Goal: Task Accomplishment & Management: Use online tool/utility

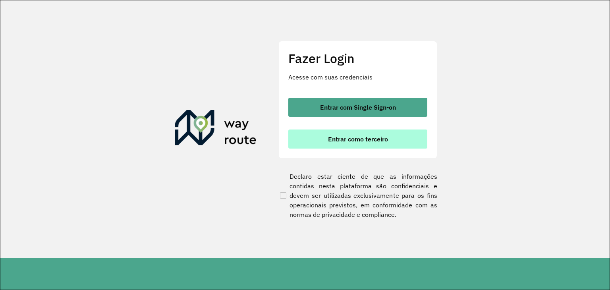
click at [364, 136] on span "Entrar como terceiro" at bounding box center [358, 139] width 60 height 6
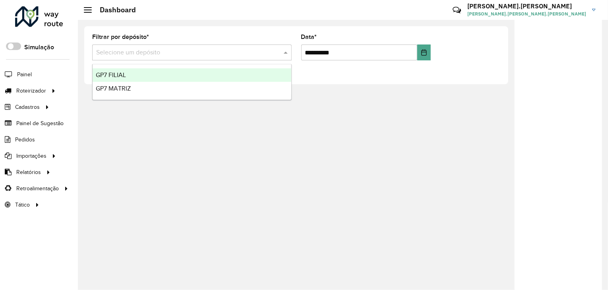
click at [279, 54] on div at bounding box center [191, 53] width 199 height 10
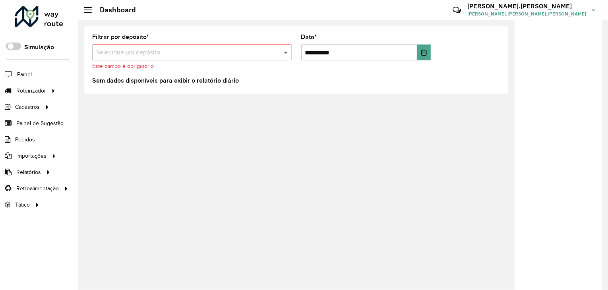
click at [283, 52] on span at bounding box center [287, 53] width 10 height 10
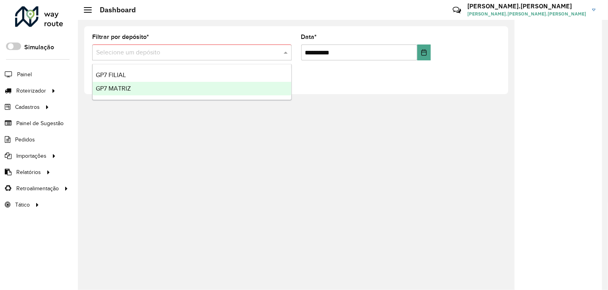
click at [147, 82] on div "GP7 MATRIZ" at bounding box center [192, 89] width 199 height 14
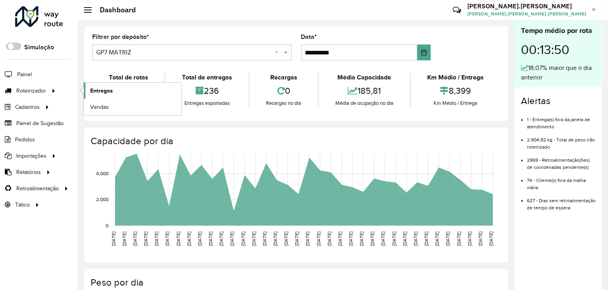
click at [95, 88] on span "Entregas" at bounding box center [101, 91] width 23 height 8
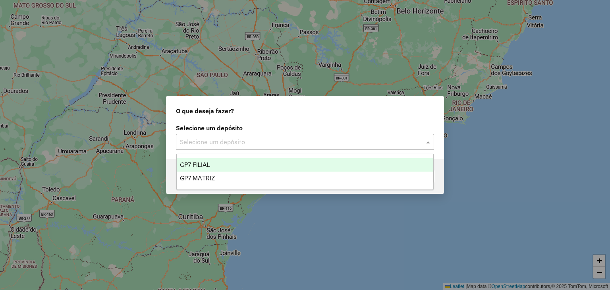
click at [402, 141] on input "text" at bounding box center [297, 142] width 234 height 10
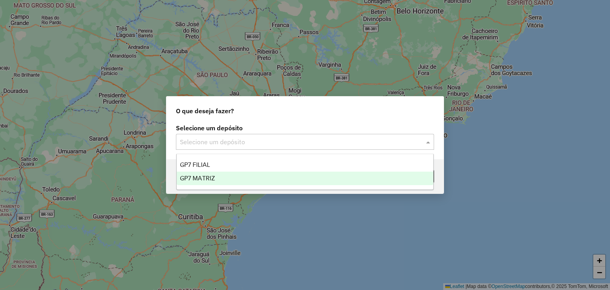
click at [199, 180] on span "GP7 MATRIZ" at bounding box center [197, 178] width 35 height 7
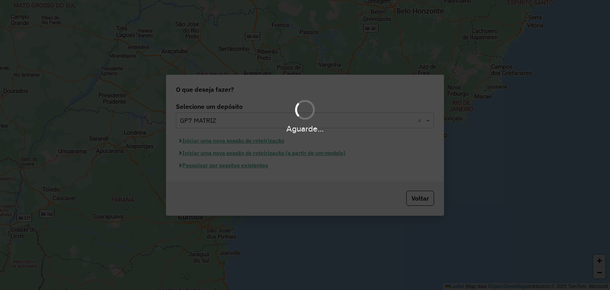
click at [251, 165] on div "Aguarde..." at bounding box center [305, 145] width 610 height 290
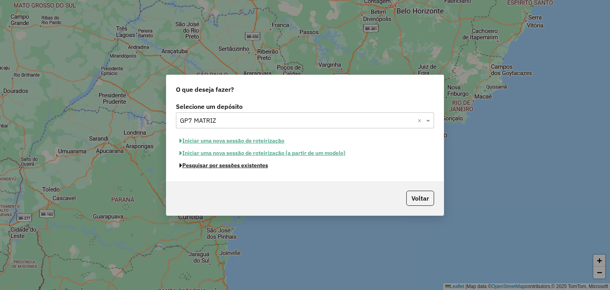
click at [251, 165] on button "Pesquisar por sessões existentes" at bounding box center [224, 165] width 96 height 12
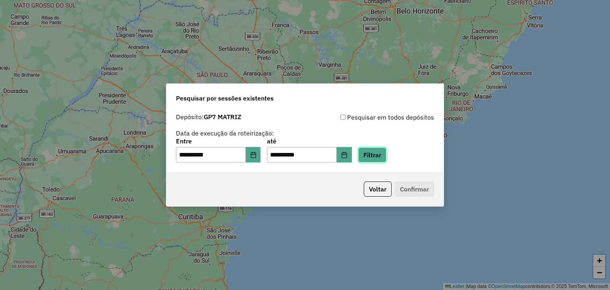
click at [387, 152] on button "Filtrar" at bounding box center [372, 154] width 28 height 15
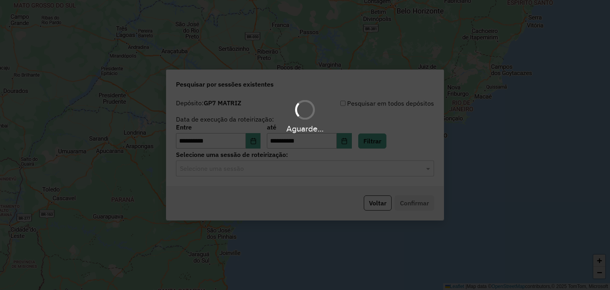
click at [316, 175] on div "Aguarde..." at bounding box center [305, 145] width 610 height 290
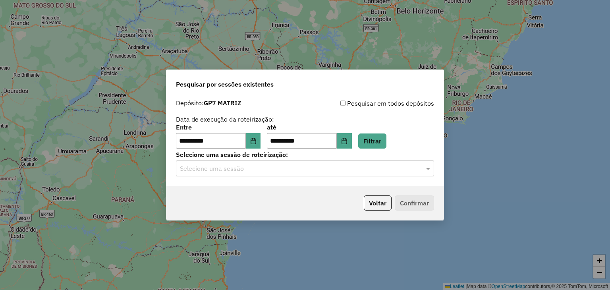
click at [319, 165] on input "text" at bounding box center [297, 169] width 234 height 10
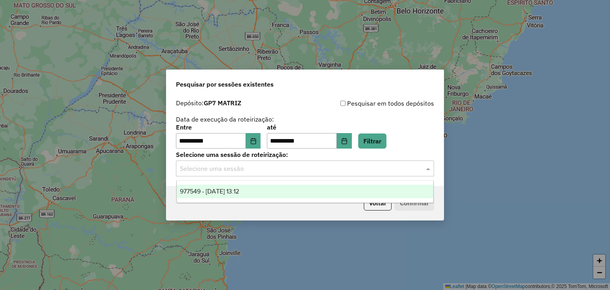
click at [269, 200] on ng-dropdown-panel "977549 - 11/08/2025 13:12" at bounding box center [305, 191] width 258 height 23
click at [272, 197] on div "977549 - 11/08/2025 13:12" at bounding box center [305, 192] width 257 height 14
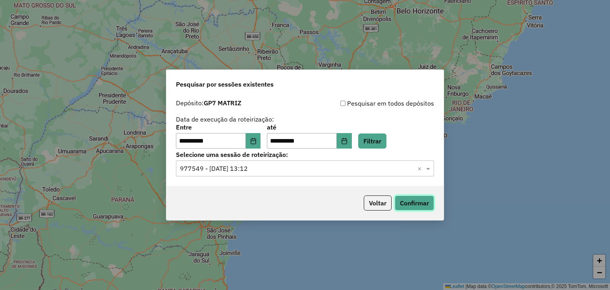
click at [424, 199] on button "Confirmar" at bounding box center [414, 203] width 39 height 15
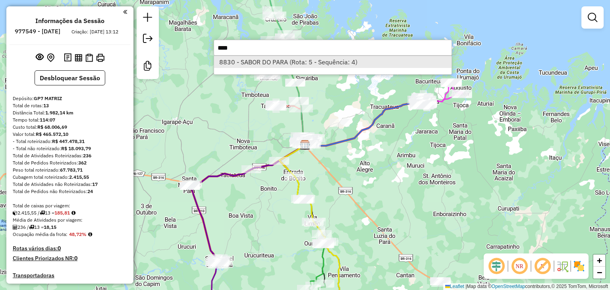
type input "****"
click at [293, 65] on li "8830 - SABOR DO PARA (Rota: 5 - Sequência: 4)" at bounding box center [333, 62] width 238 height 12
select select "**********"
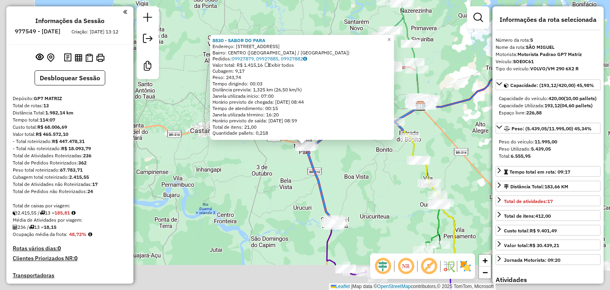
scroll to position [483, 0]
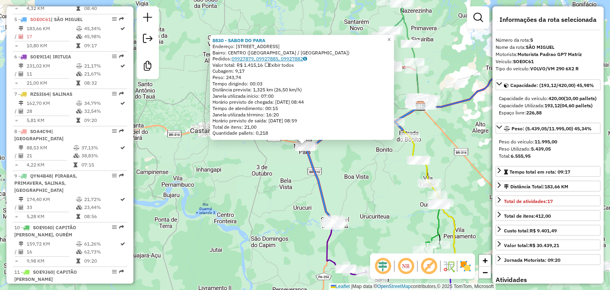
click at [300, 58] on link "09927879, 09927885, 09927882" at bounding box center [270, 59] width 76 height 6
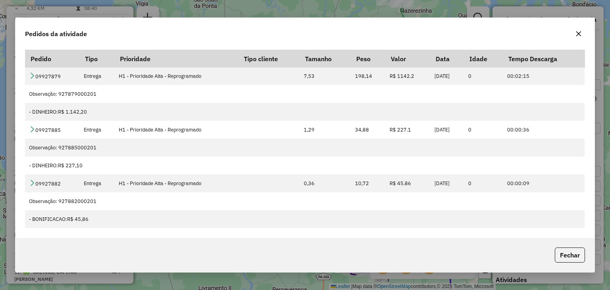
click at [576, 34] on icon "button" at bounding box center [579, 34] width 6 height 6
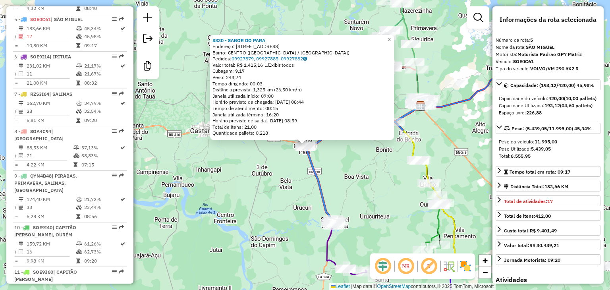
click at [391, 36] on span "×" at bounding box center [389, 39] width 4 height 7
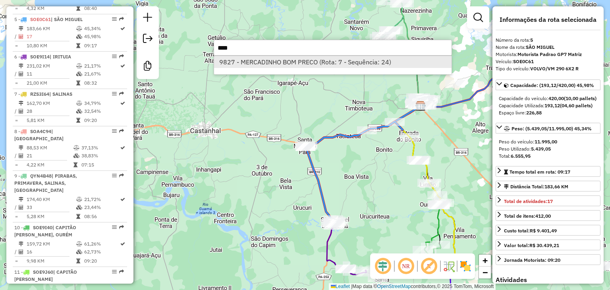
type input "****"
click at [318, 61] on li "9827 - MERCADINHO BOM PRECO (Rota: 7 - Sequência: 24)" at bounding box center [333, 62] width 238 height 12
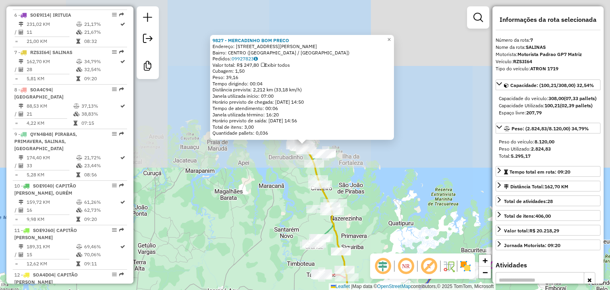
scroll to position [558, 0]
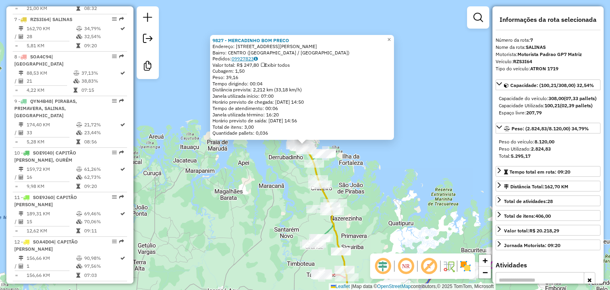
click at [252, 60] on link "09927823" at bounding box center [245, 59] width 26 height 6
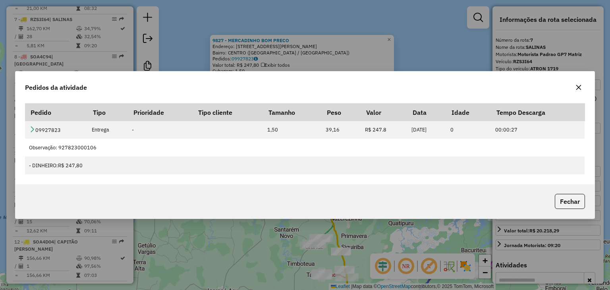
click at [580, 89] on icon "button" at bounding box center [579, 87] width 6 height 6
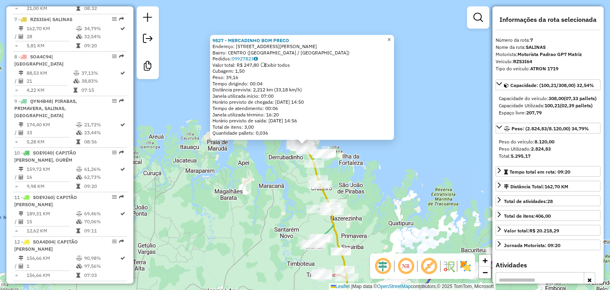
click at [391, 36] on span "×" at bounding box center [389, 39] width 4 height 7
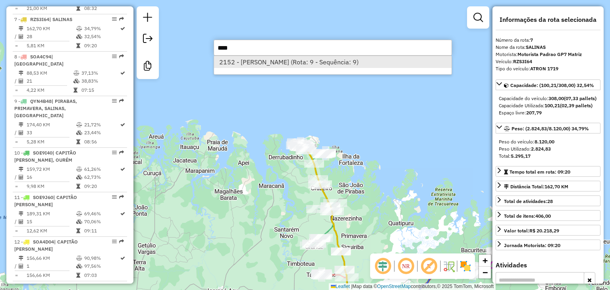
type input "****"
click at [321, 62] on li "2152 - [PERSON_NAME] (Rota: 9 - Sequência: 9)" at bounding box center [333, 62] width 238 height 12
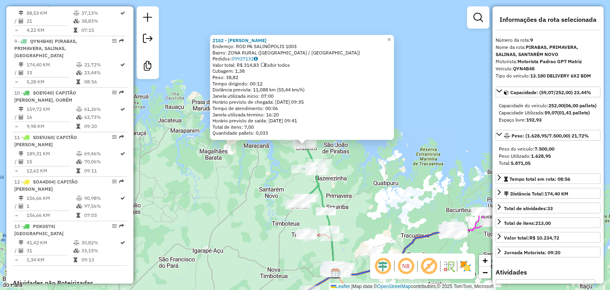
scroll to position [633, 0]
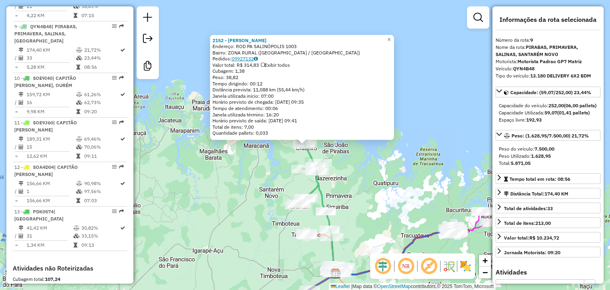
click at [253, 57] on link "09927132" at bounding box center [245, 59] width 26 height 6
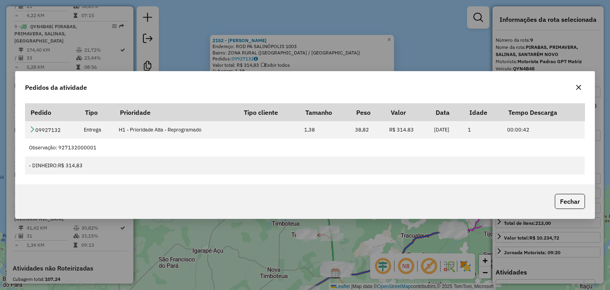
click at [579, 88] on icon "button" at bounding box center [579, 87] width 6 height 6
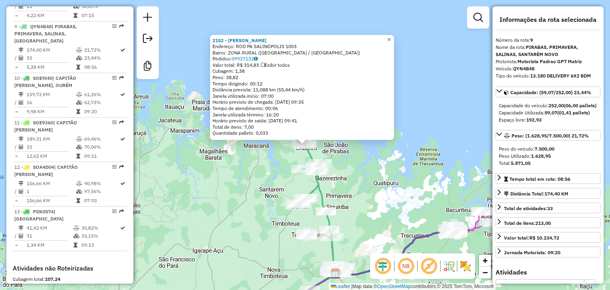
click at [392, 36] on link "×" at bounding box center [390, 40] width 10 height 10
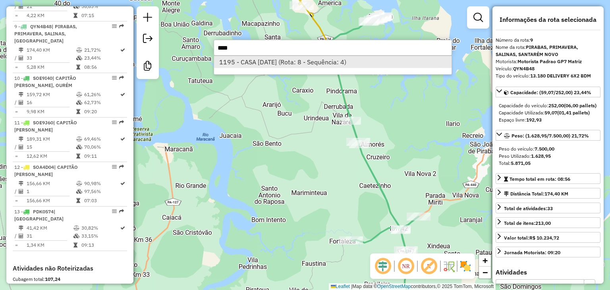
type input "****"
click at [243, 62] on li "1195 - CASA [DATE] (Rota: 8 - Sequência: 4)" at bounding box center [333, 62] width 238 height 12
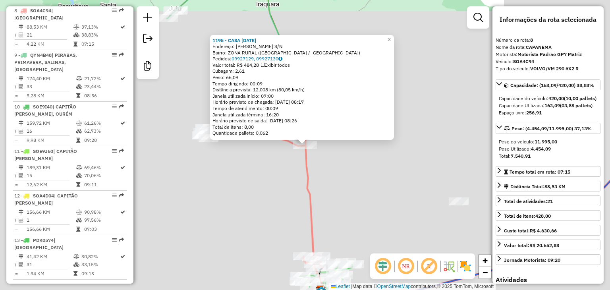
scroll to position [595, 0]
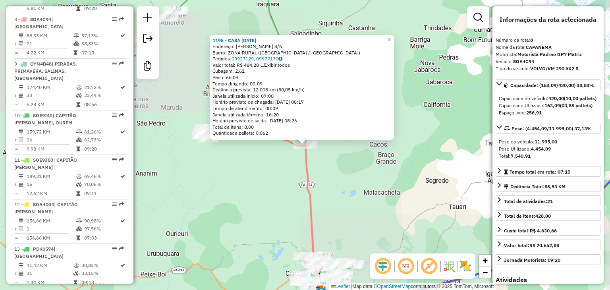
click at [265, 59] on link "09927129, 09927130" at bounding box center [257, 59] width 51 height 6
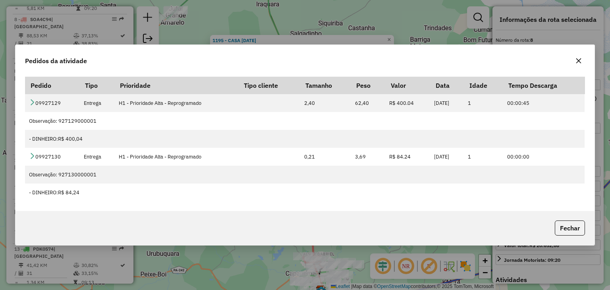
click at [576, 62] on icon "button" at bounding box center [579, 61] width 6 height 6
